Goal: Obtain resource: Download file/media

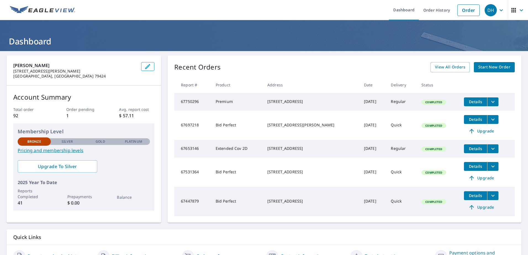
click at [475, 151] on span "Details" at bounding box center [475, 148] width 17 height 5
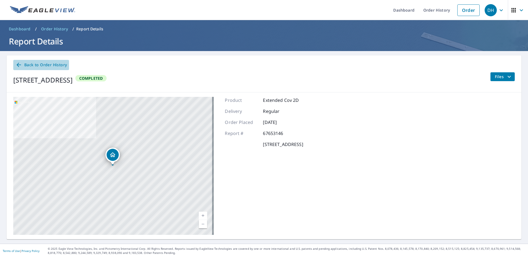
click at [54, 66] on span "Back to Order History" at bounding box center [40, 65] width 51 height 7
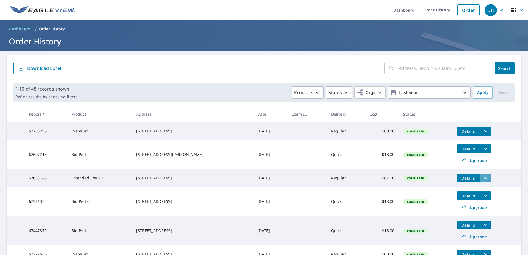
click at [484, 179] on icon "filesDropdownBtn-67653146" at bounding box center [485, 178] width 3 height 2
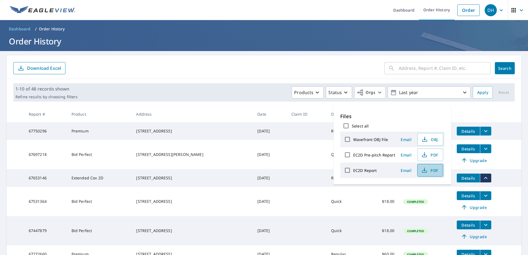
click at [423, 171] on icon "button" at bounding box center [424, 170] width 2 height 4
